Goal: Information Seeking & Learning: Learn about a topic

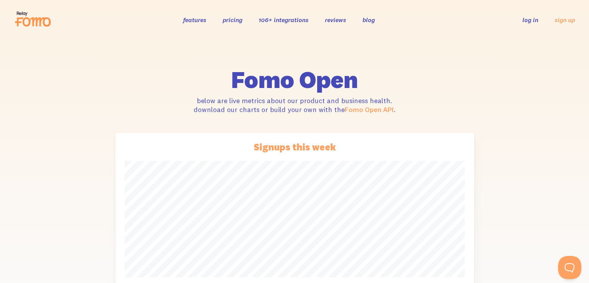
click at [22, 19] on icon at bounding box center [19, 21] width 9 height 9
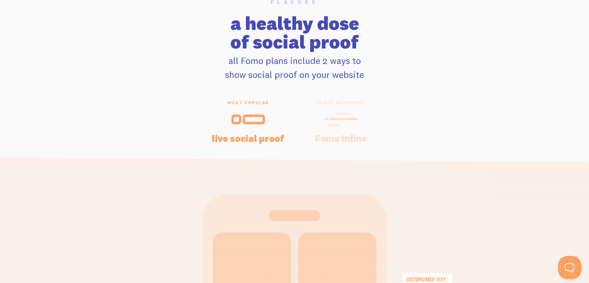
scroll to position [1587, 0]
click at [333, 127] on icon at bounding box center [341, 119] width 34 height 17
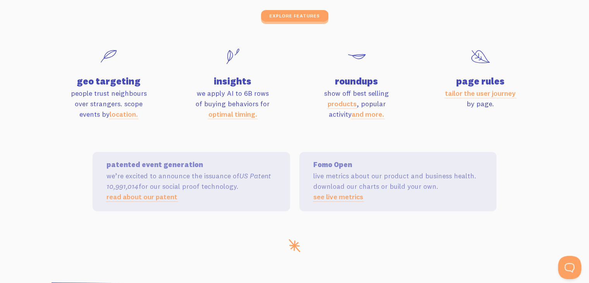
scroll to position [2589, 0]
click at [117, 116] on link "location." at bounding box center [124, 114] width 28 height 9
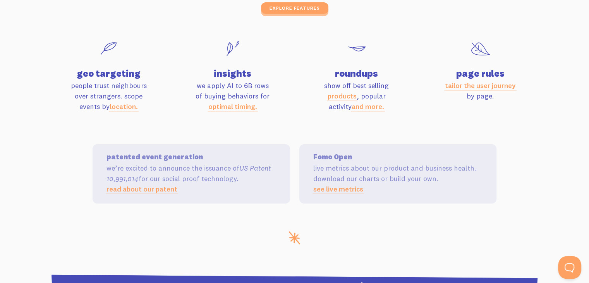
click at [144, 188] on link "read about our patent" at bounding box center [141, 188] width 71 height 9
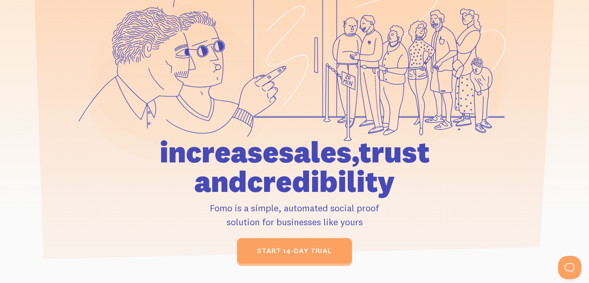
scroll to position [0, 0]
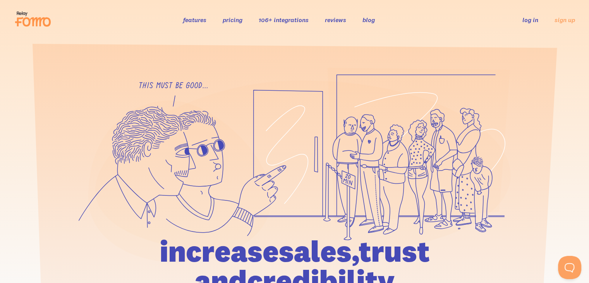
click at [370, 16] on link "blog" at bounding box center [368, 20] width 12 height 8
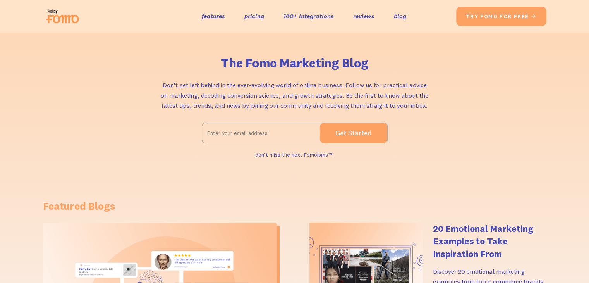
click at [56, 21] on img at bounding box center [64, 16] width 43 height 25
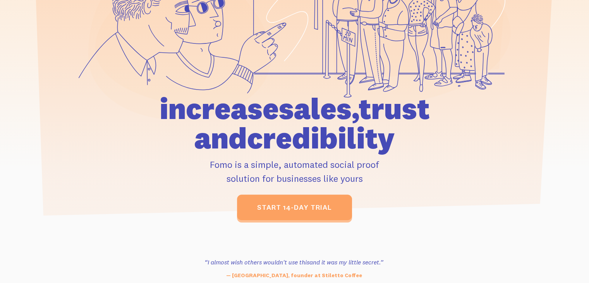
scroll to position [143, 0]
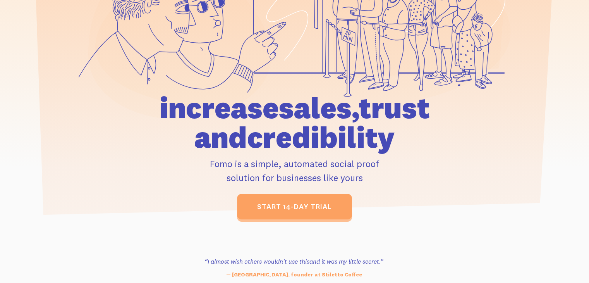
click at [341, 152] on h1 "increase sales, trust and credibility" at bounding box center [294, 122] width 358 height 59
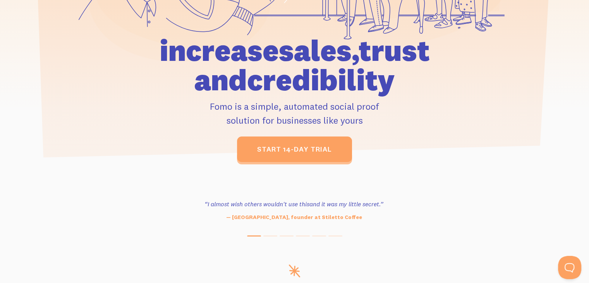
scroll to position [0, 0]
drag, startPoint x: 201, startPoint y: 50, endPoint x: 422, endPoint y: 120, distance: 232.2
click at [422, 120] on div at bounding box center [294, 14] width 441 height 295
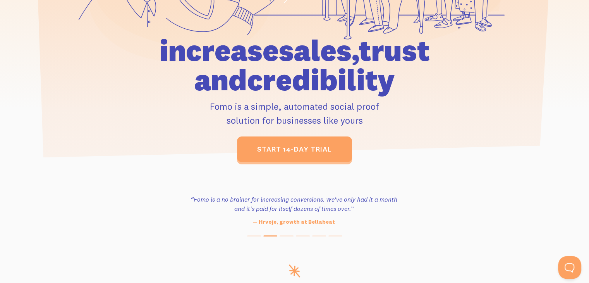
drag, startPoint x: 422, startPoint y: 120, endPoint x: 184, endPoint y: 203, distance: 252.6
click at [184, 203] on div "“Fomo is a no brainer for increasing conversions. We've only had it a month and…" at bounding box center [293, 209] width 221 height 31
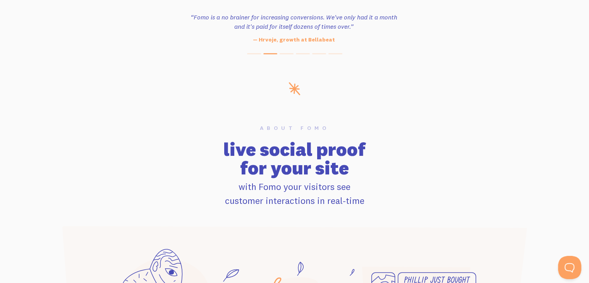
scroll to position [427, 0]
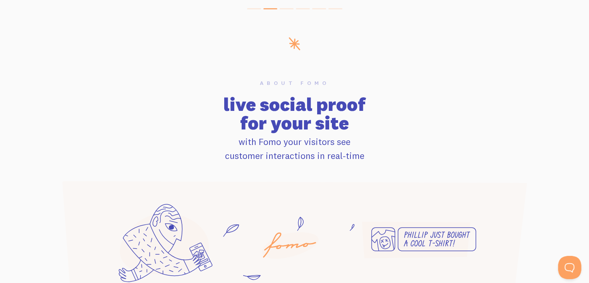
drag, startPoint x: 224, startPoint y: 104, endPoint x: 354, endPoint y: 157, distance: 140.1
click at [354, 157] on div "About Fomo live social proof for your site with Fomo your visitors see customer…" at bounding box center [295, 121] width 496 height 82
click at [321, 211] on icon at bounding box center [294, 249] width 465 height 137
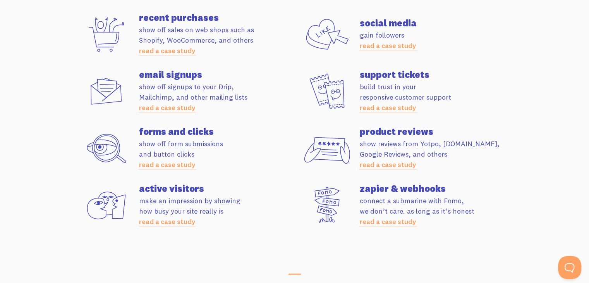
scroll to position [2203, 0]
click at [390, 132] on h4 "product reviews" at bounding box center [438, 130] width 156 height 9
click at [376, 166] on link "read a case study" at bounding box center [388, 163] width 57 height 9
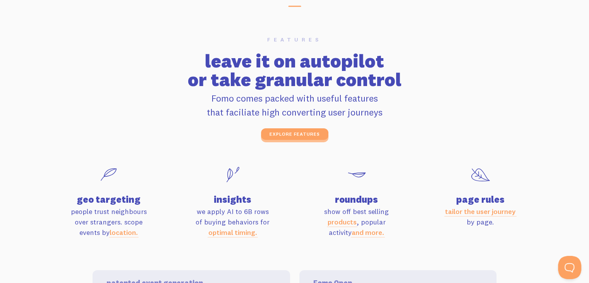
scroll to position [2556, 0]
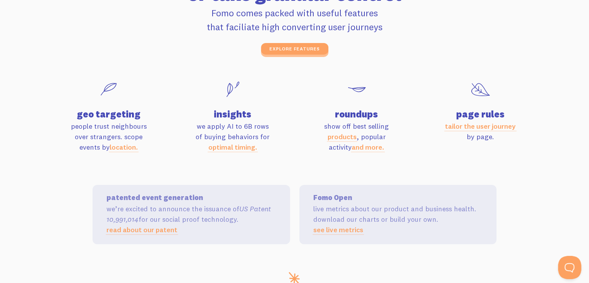
click at [243, 150] on link "optimal timing." at bounding box center [232, 146] width 49 height 9
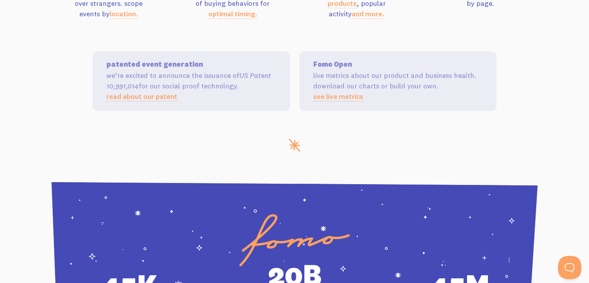
scroll to position [2688, 0]
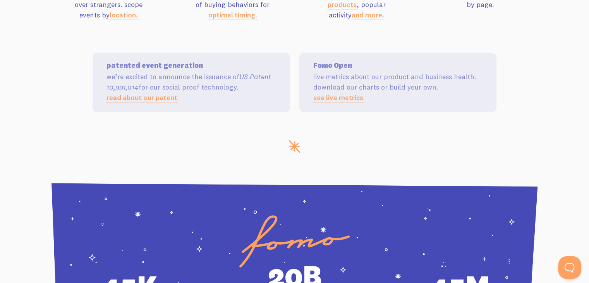
click at [346, 98] on link "see live metrics" at bounding box center [338, 97] width 50 height 9
